Goal: Task Accomplishment & Management: Manage account settings

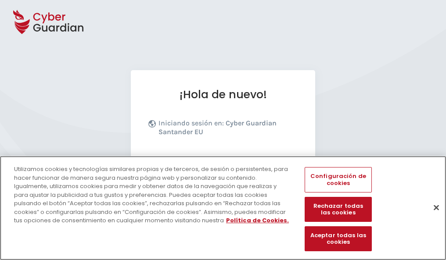
scroll to position [108, 0]
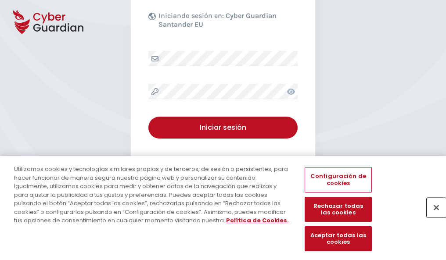
click at [432, 217] on button "Cerrar" at bounding box center [436, 207] width 19 height 19
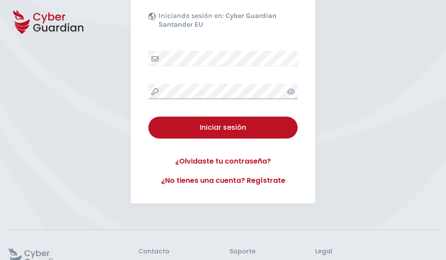
scroll to position [171, 0]
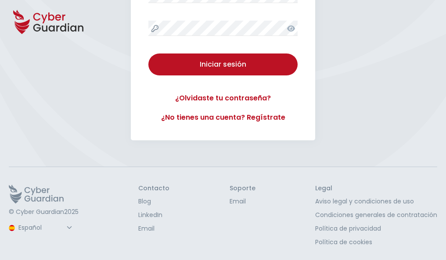
click at [148, 54] on button "Iniciar sesión" at bounding box center [222, 65] width 149 height 22
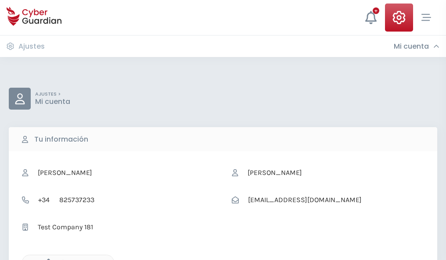
click at [46, 260] on icon "button" at bounding box center [46, 262] width 7 height 7
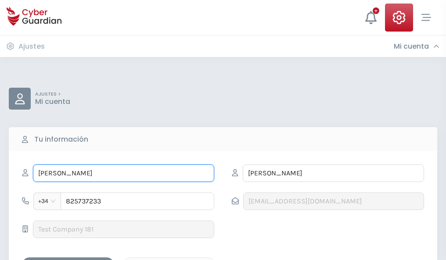
click at [123, 173] on input "FLORINDA" at bounding box center [123, 174] width 181 height 18
type input "F"
type input "Haroldo"
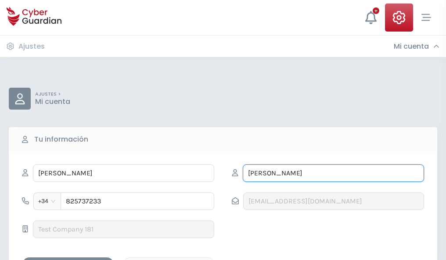
click at [333, 173] on input "MENDOZA" at bounding box center [333, 174] width 181 height 18
type input "M"
type input "Salvà"
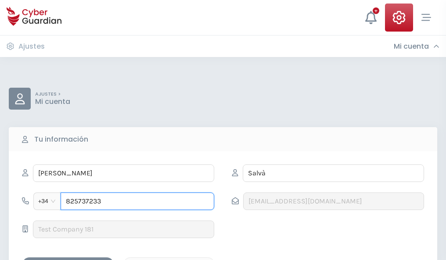
click at [137, 202] on input "825737233" at bounding box center [138, 202] width 154 height 18
type input "8"
type input "900566636"
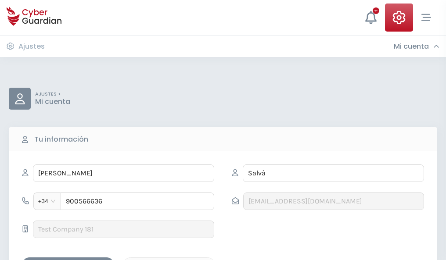
click at [68, 260] on div "Guardar cambios" at bounding box center [68, 265] width 79 height 11
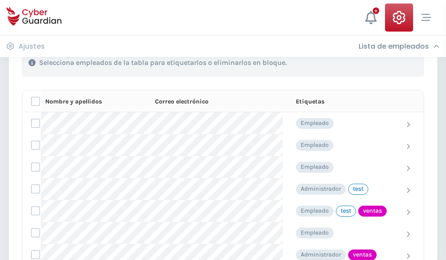
scroll to position [398, 0]
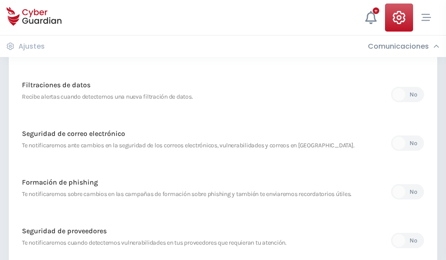
scroll to position [462, 0]
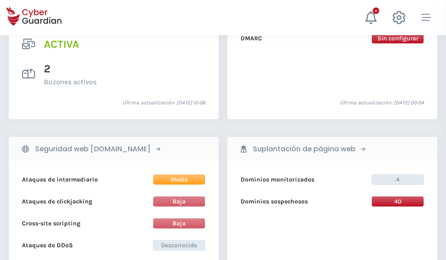
scroll to position [892, 0]
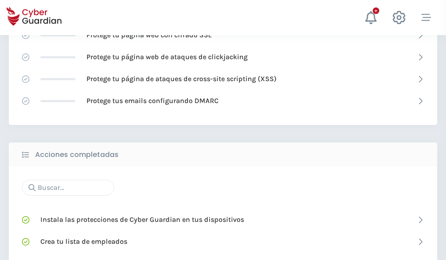
scroll to position [585, 0]
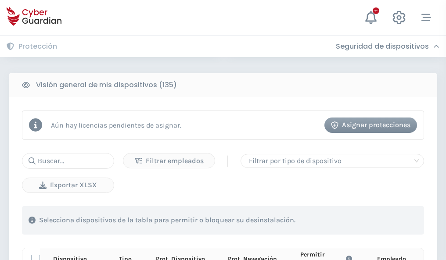
scroll to position [776, 0]
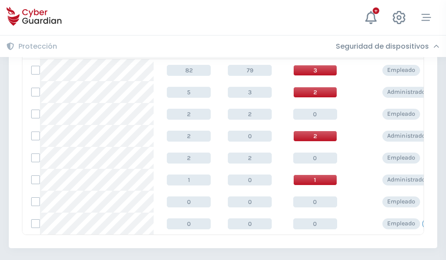
scroll to position [408, 0]
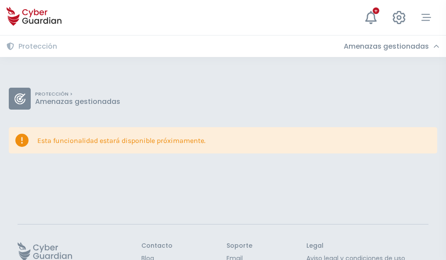
scroll to position [57, 0]
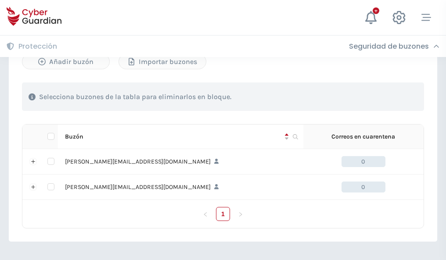
scroll to position [382, 0]
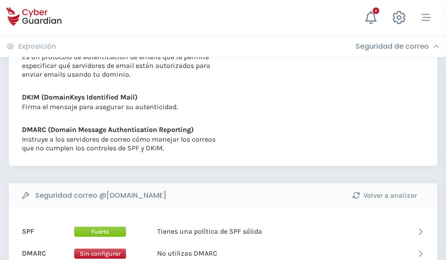
scroll to position [474, 0]
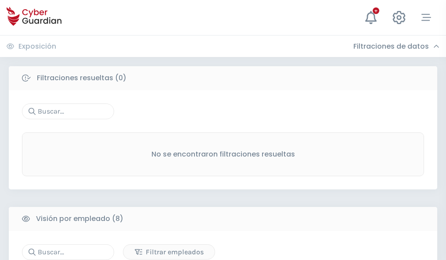
scroll to position [748, 0]
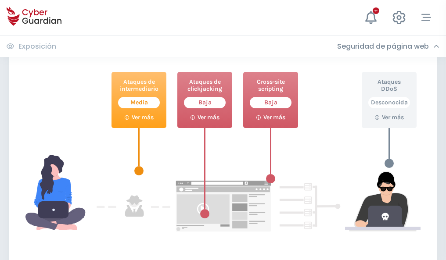
scroll to position [478, 0]
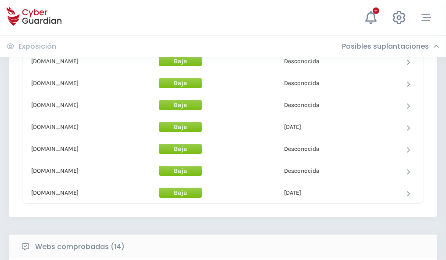
scroll to position [856, 0]
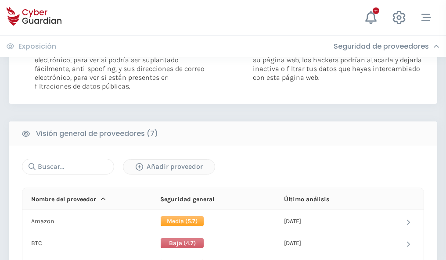
scroll to position [588, 0]
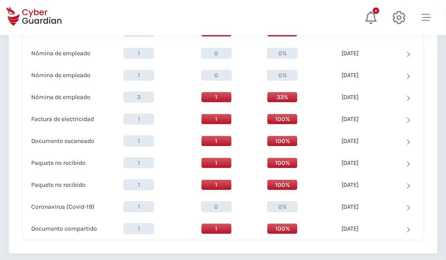
scroll to position [910, 0]
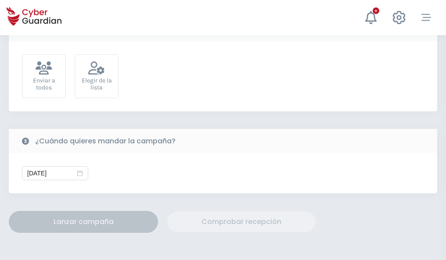
scroll to position [321, 0]
